Goal: Register for event/course

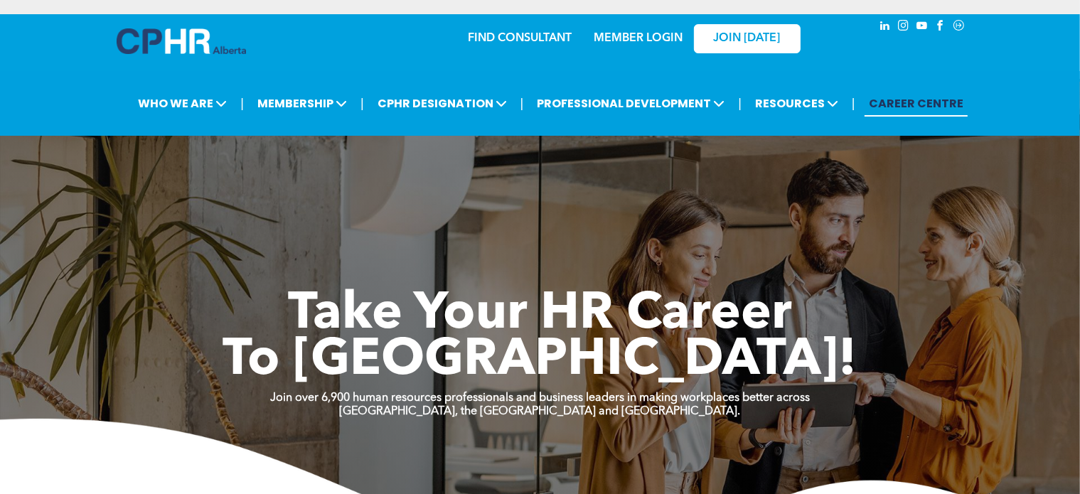
click at [661, 43] on link "MEMBER LOGIN" at bounding box center [638, 38] width 89 height 11
click at [619, 38] on link "MEMBER LOGIN" at bounding box center [638, 38] width 89 height 11
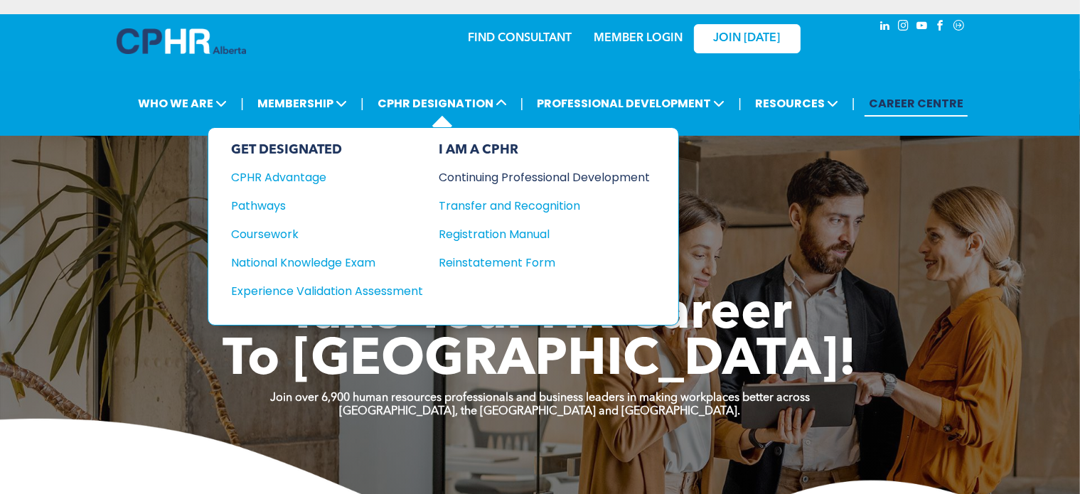
click at [505, 182] on div "Continuing Professional Development" at bounding box center [534, 178] width 190 height 18
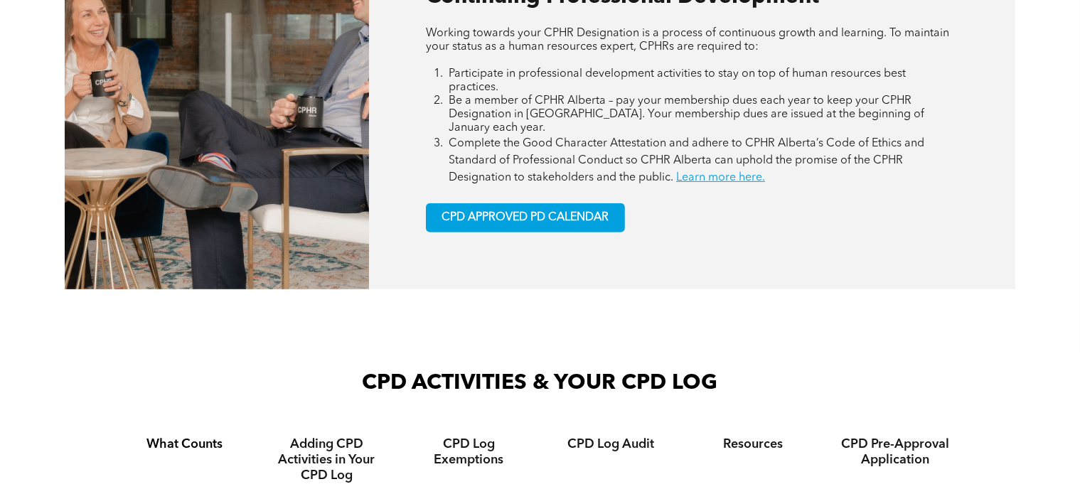
scroll to position [711, 0]
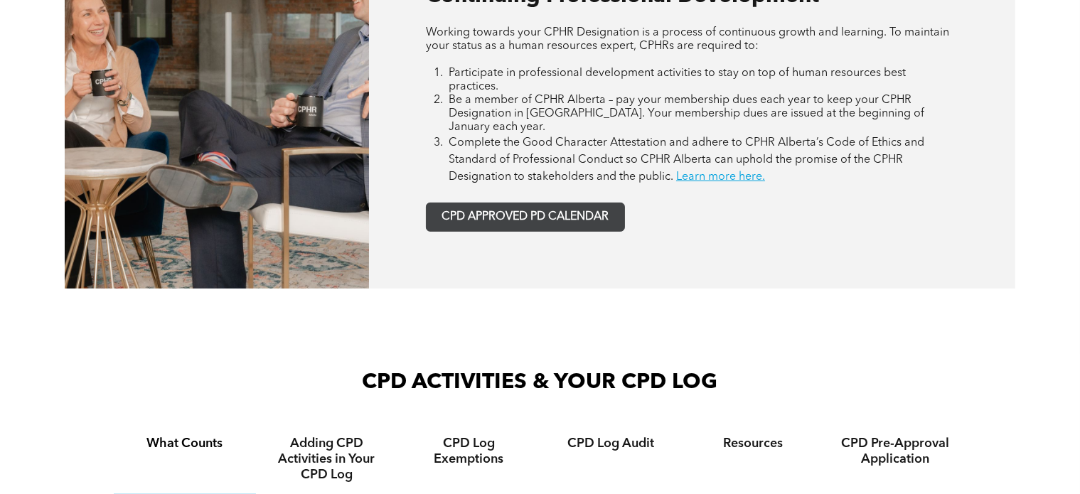
click at [527, 203] on link "CPD APPROVED PD CALENDAR" at bounding box center [525, 217] width 199 height 29
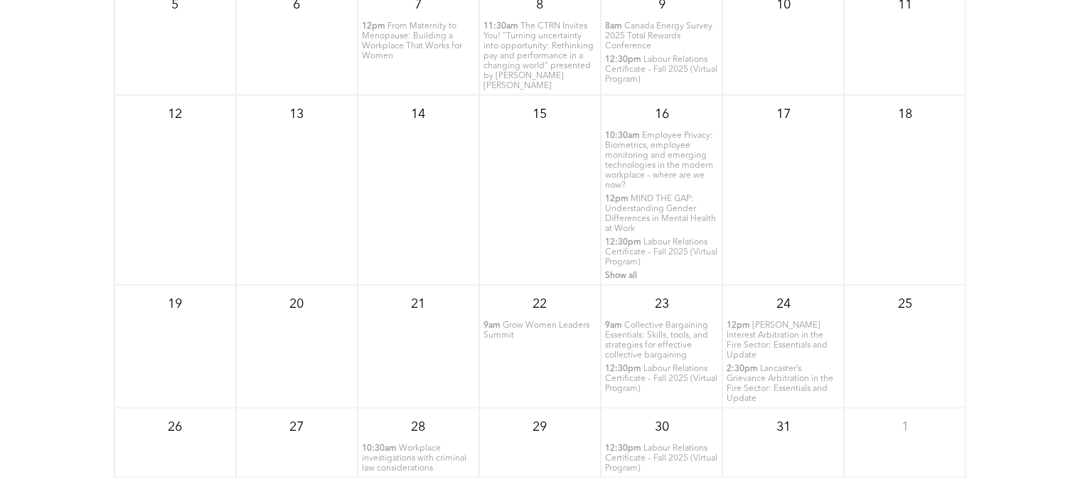
scroll to position [1916, 0]
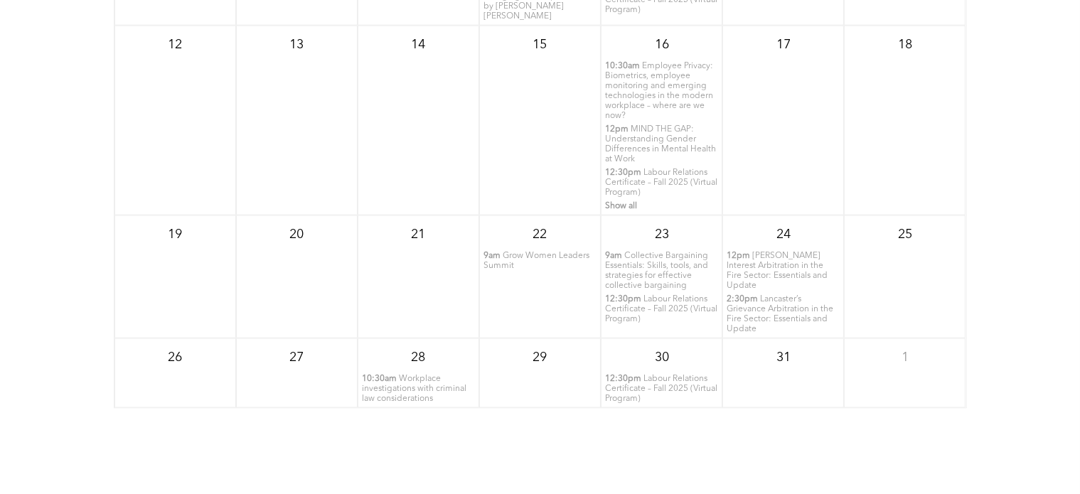
click at [396, 375] on span "Workplace investigations with criminal law considerations" at bounding box center [414, 389] width 105 height 28
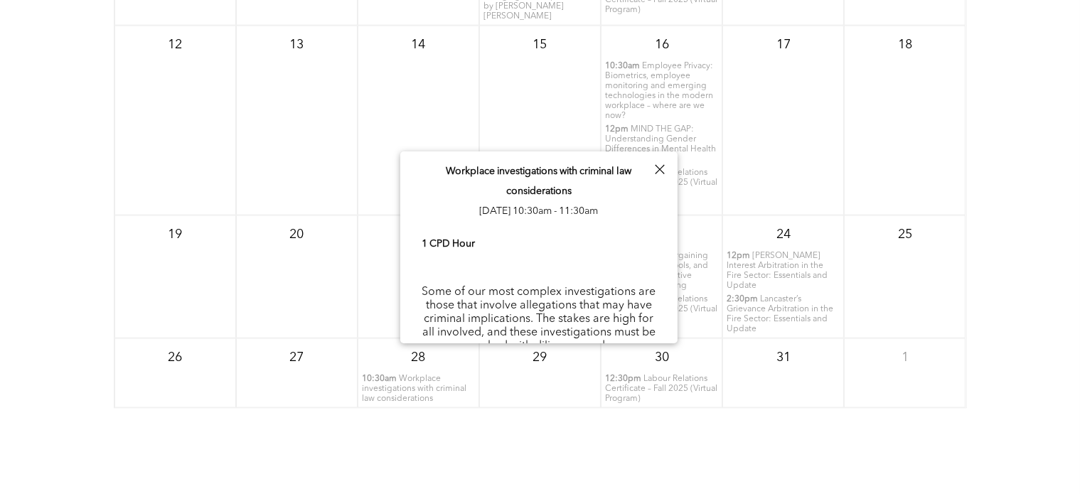
click at [657, 167] on div at bounding box center [659, 169] width 19 height 19
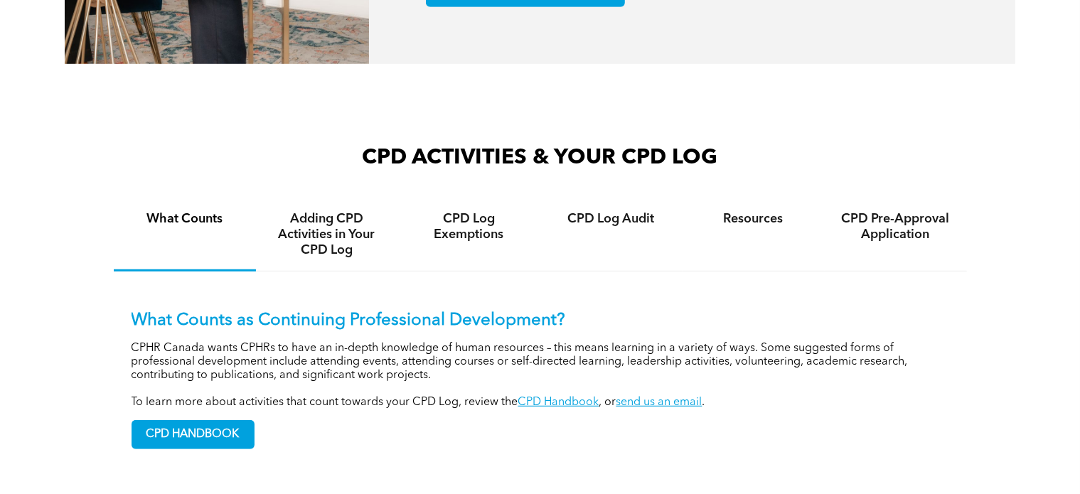
scroll to position [1008, 0]
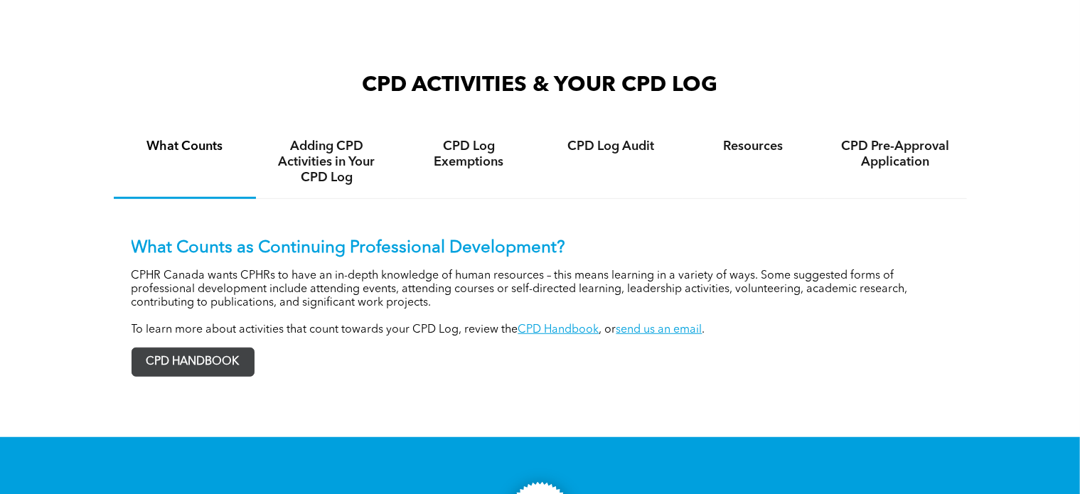
click at [208, 348] on span "CPD HANDBOOK" at bounding box center [193, 362] width 122 height 28
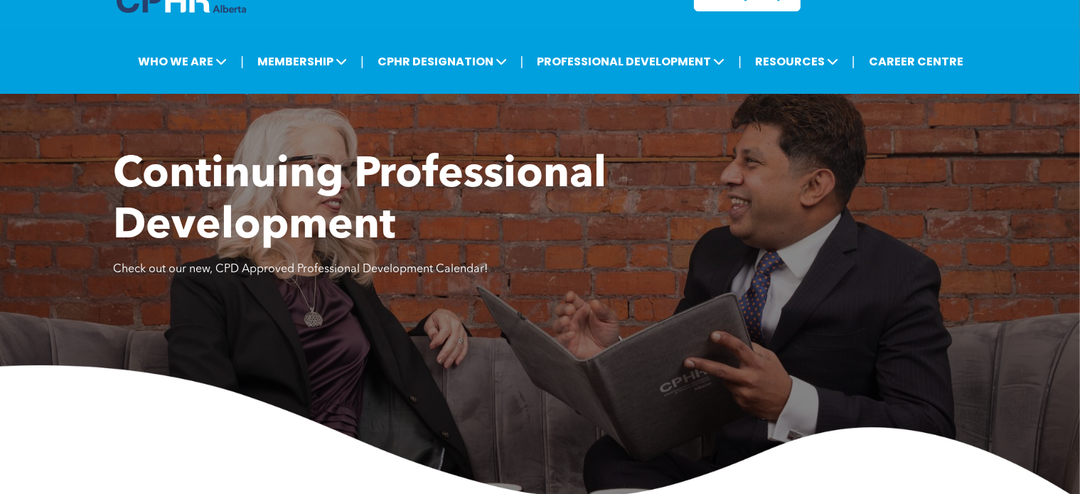
scroll to position [0, 0]
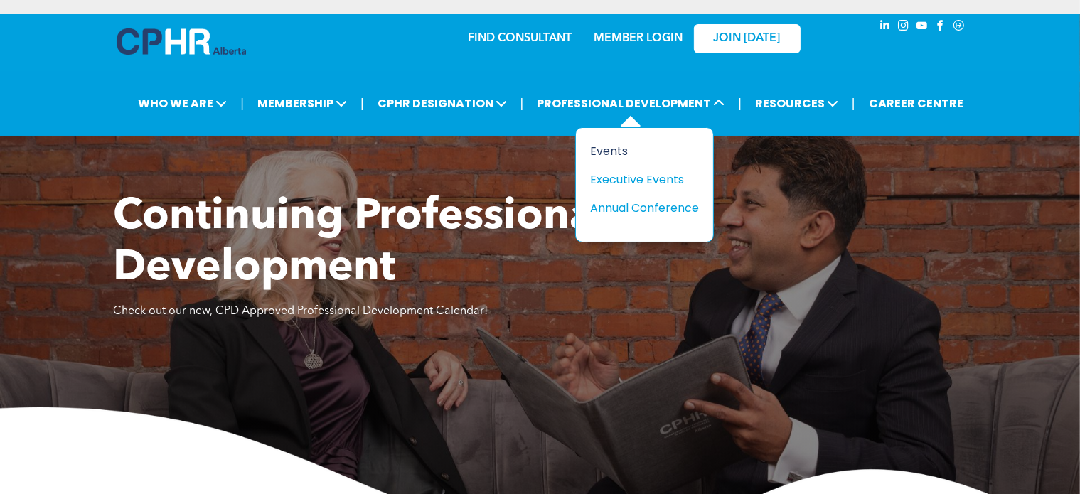
click at [620, 153] on div "Events" at bounding box center [639, 151] width 98 height 18
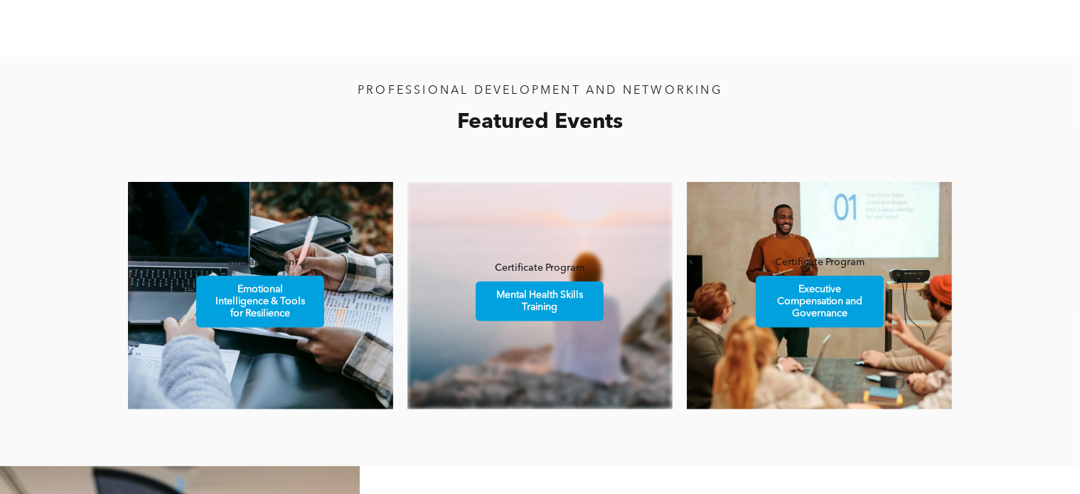
scroll to position [782, 0]
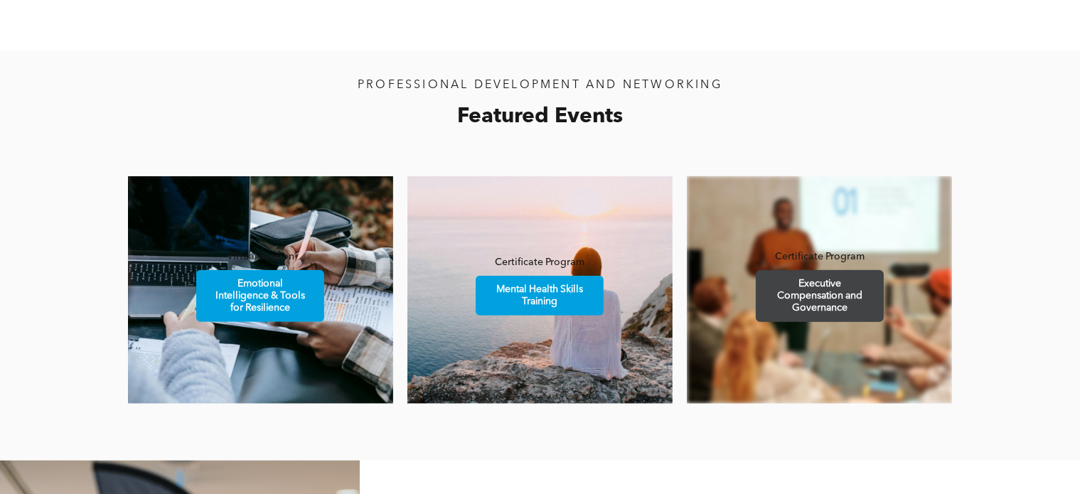
click at [819, 302] on span "Executive Compensation and Governance" at bounding box center [820, 296] width 124 height 50
